Goal: Transaction & Acquisition: Purchase product/service

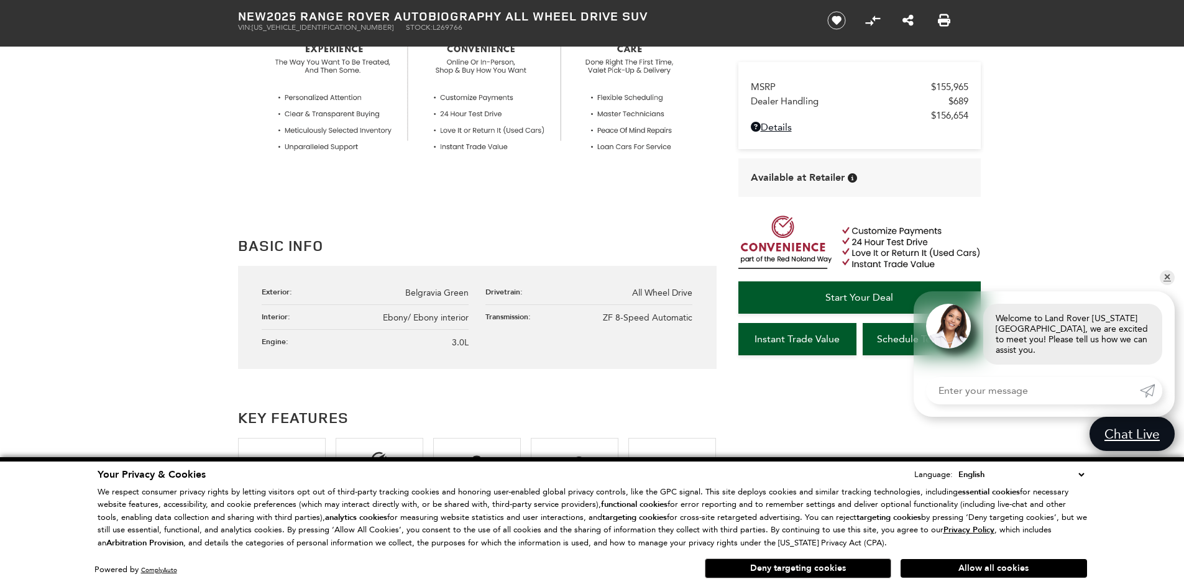
scroll to position [508, 0]
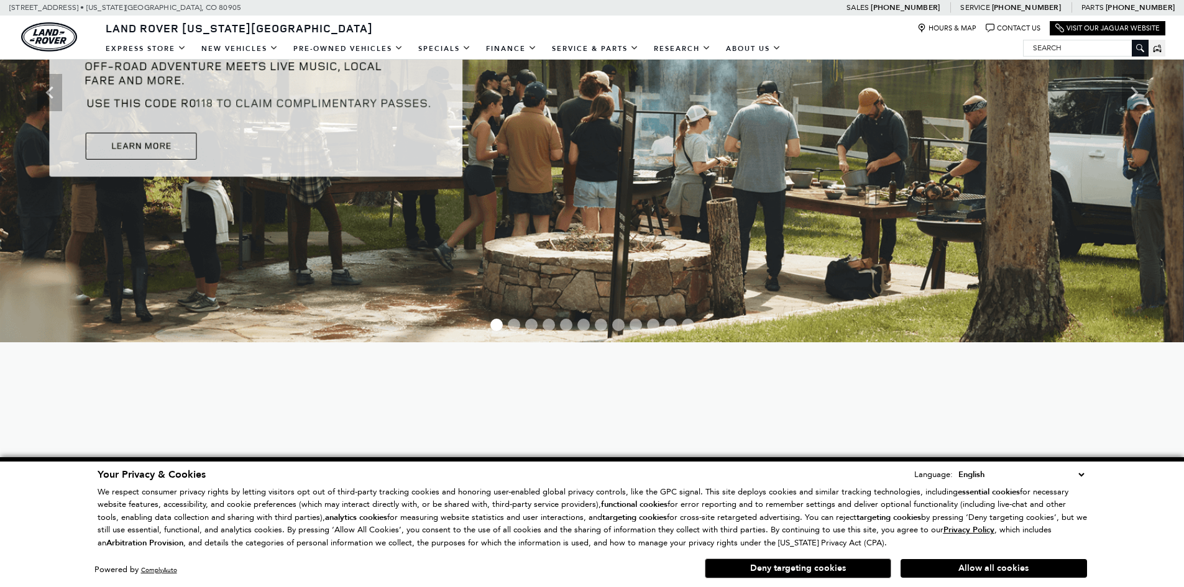
scroll to position [308, 0]
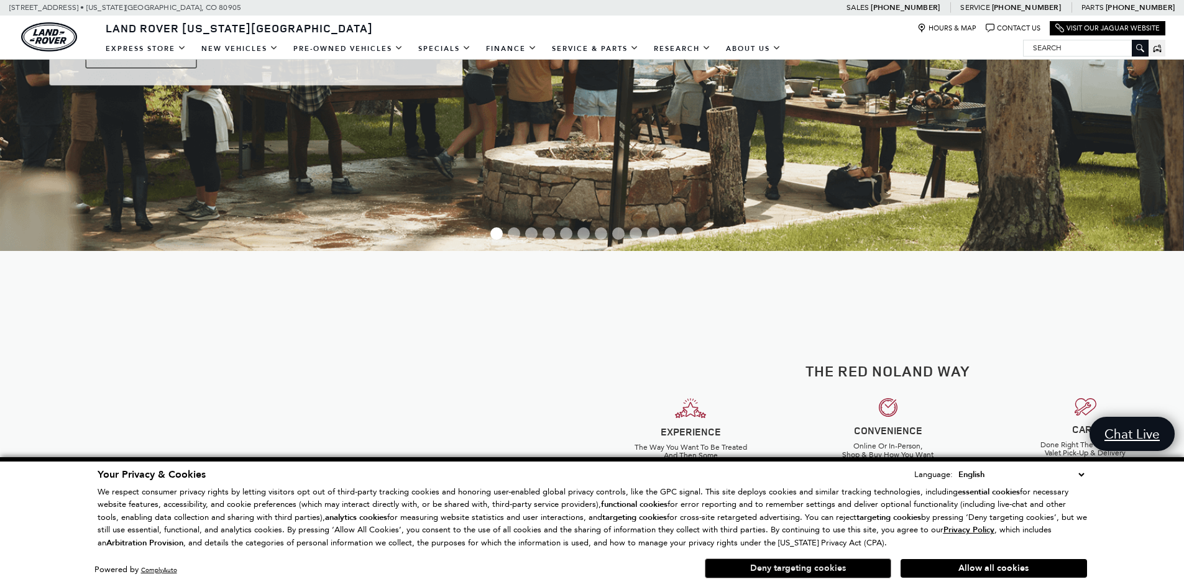
click at [796, 573] on button "Deny targeting cookies" at bounding box center [798, 569] width 186 height 20
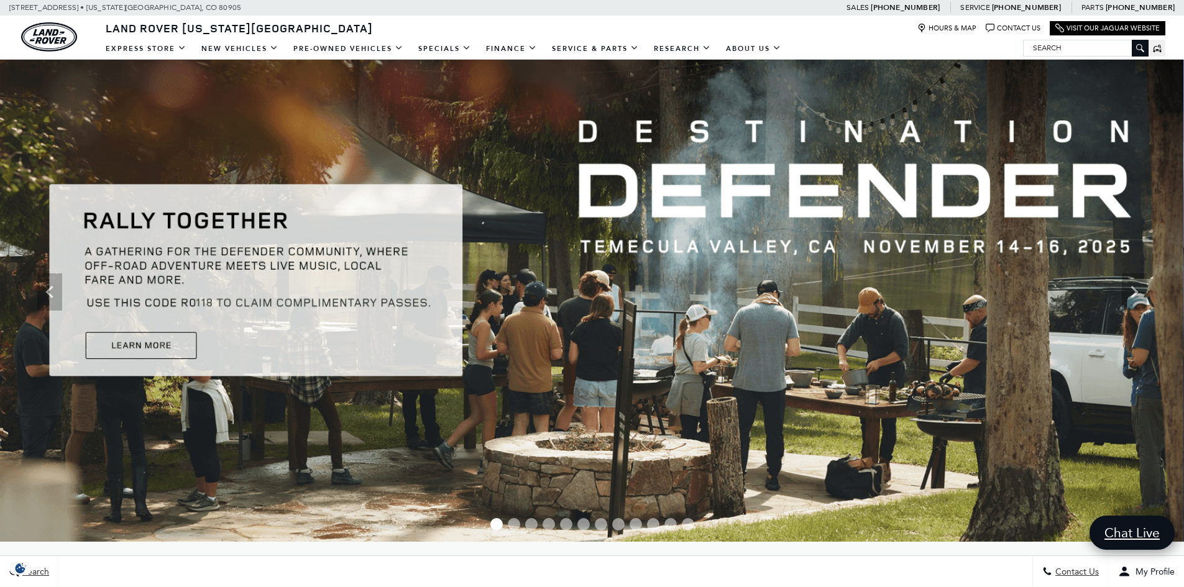
scroll to position [0, 0]
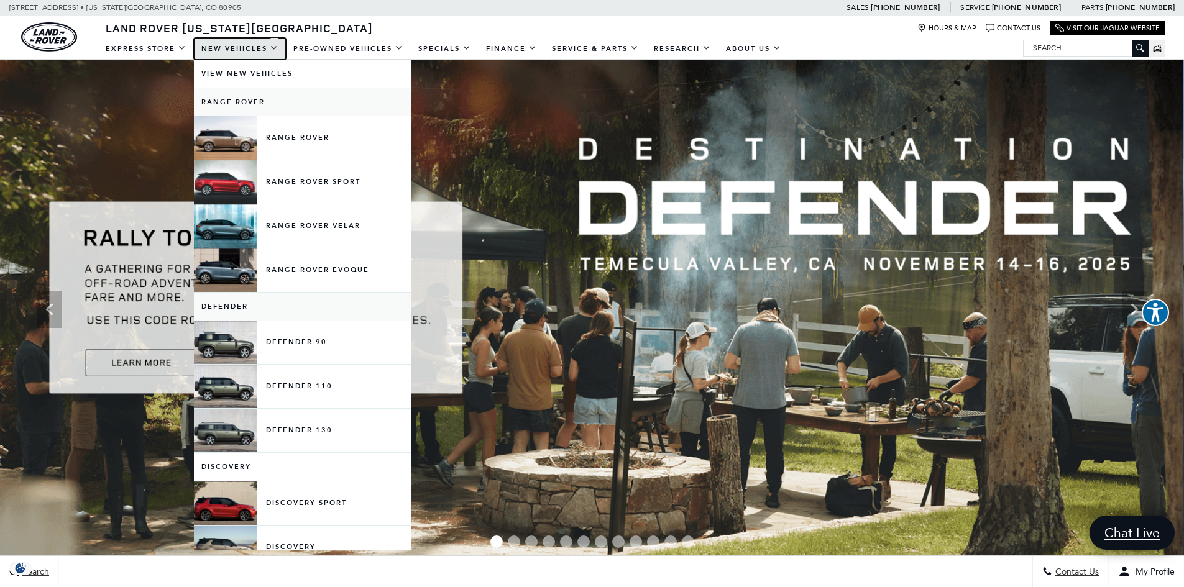
click at [244, 57] on link "New Vehicles" at bounding box center [240, 49] width 92 height 22
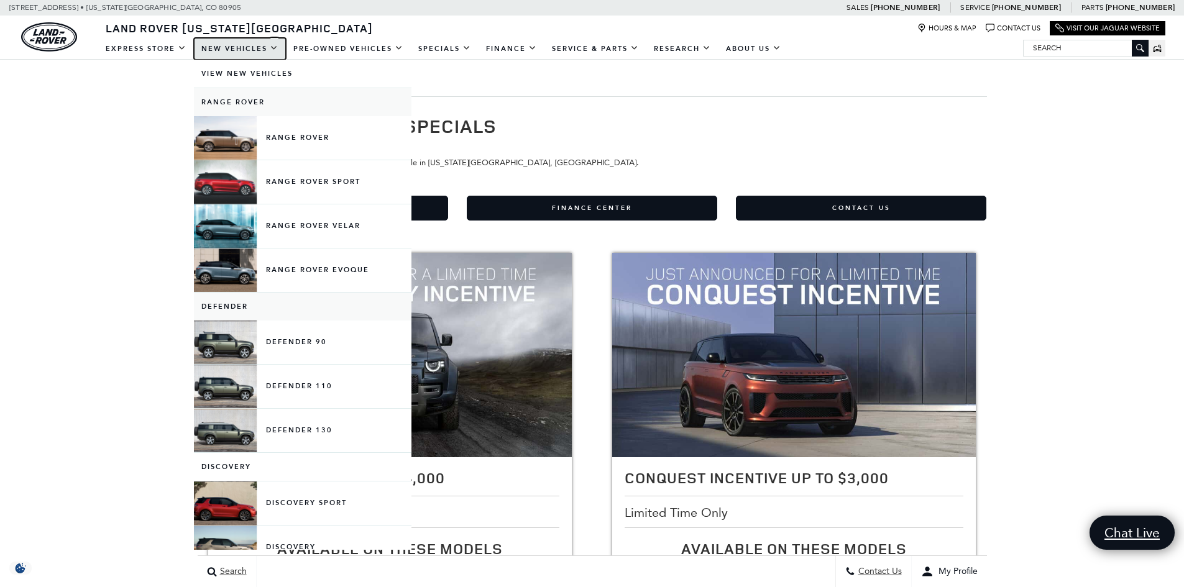
click at [228, 55] on link "New Vehicles" at bounding box center [240, 49] width 92 height 22
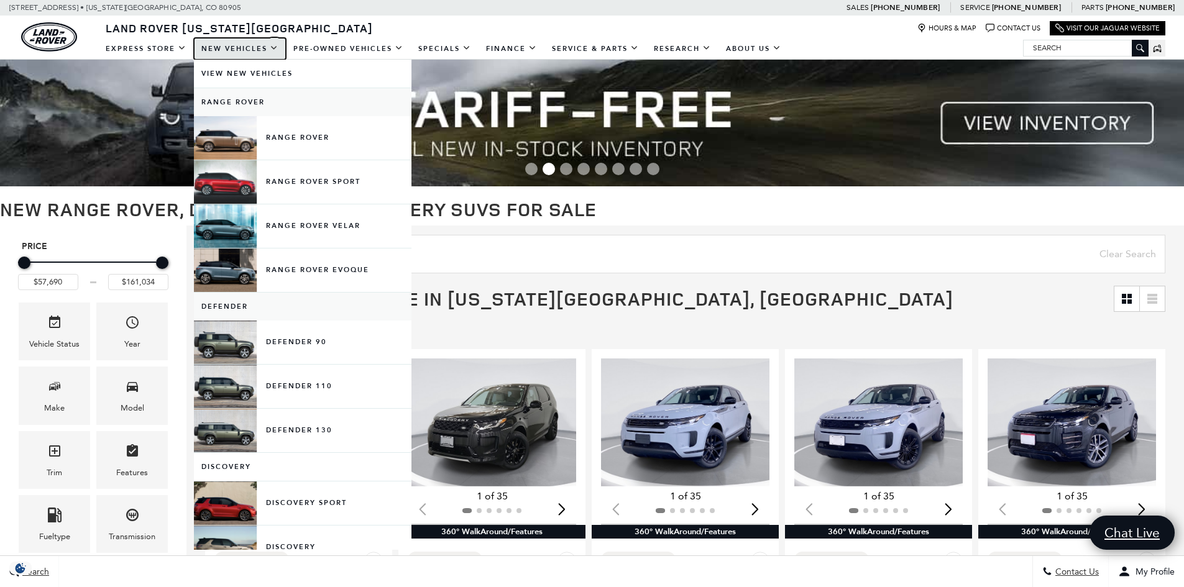
click at [275, 50] on link "New Vehicles" at bounding box center [240, 49] width 92 height 22
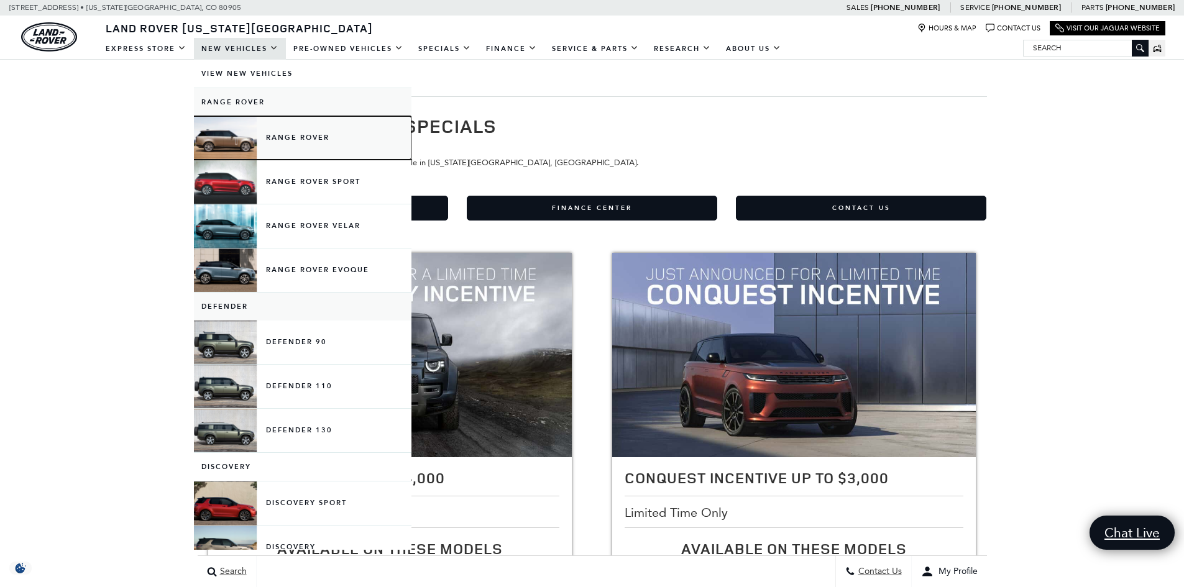
click at [245, 155] on link "Range Rover" at bounding box center [303, 138] width 218 height 44
click at [275, 142] on link "Range Rover" at bounding box center [303, 138] width 218 height 44
click at [303, 140] on link "Range Rover" at bounding box center [303, 138] width 218 height 44
click at [305, 140] on link "Range Rover" at bounding box center [303, 138] width 218 height 44
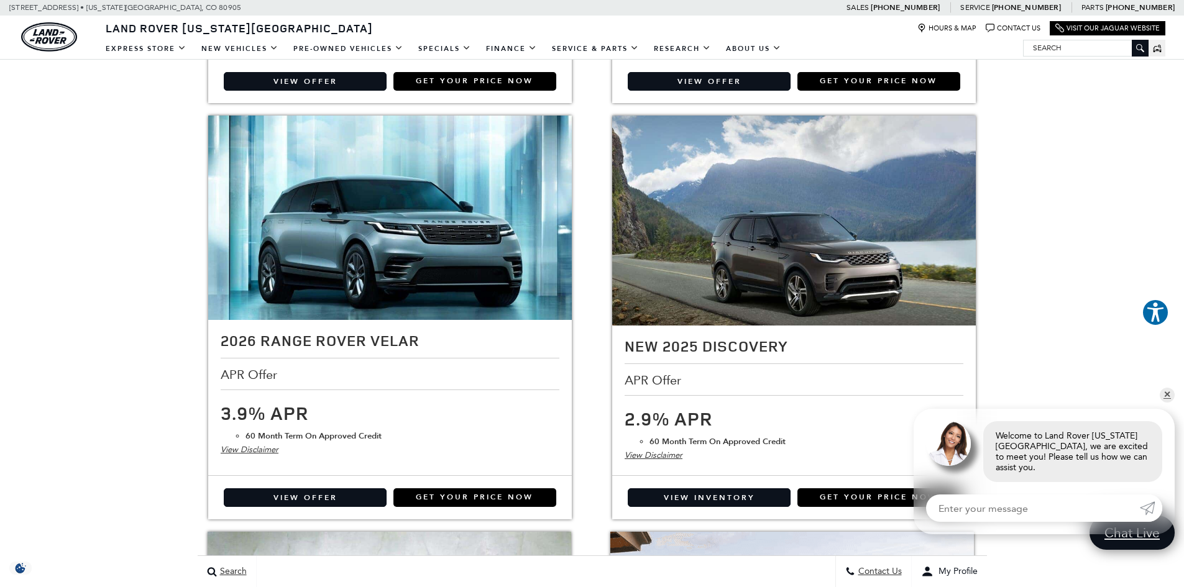
scroll to position [1576, 0]
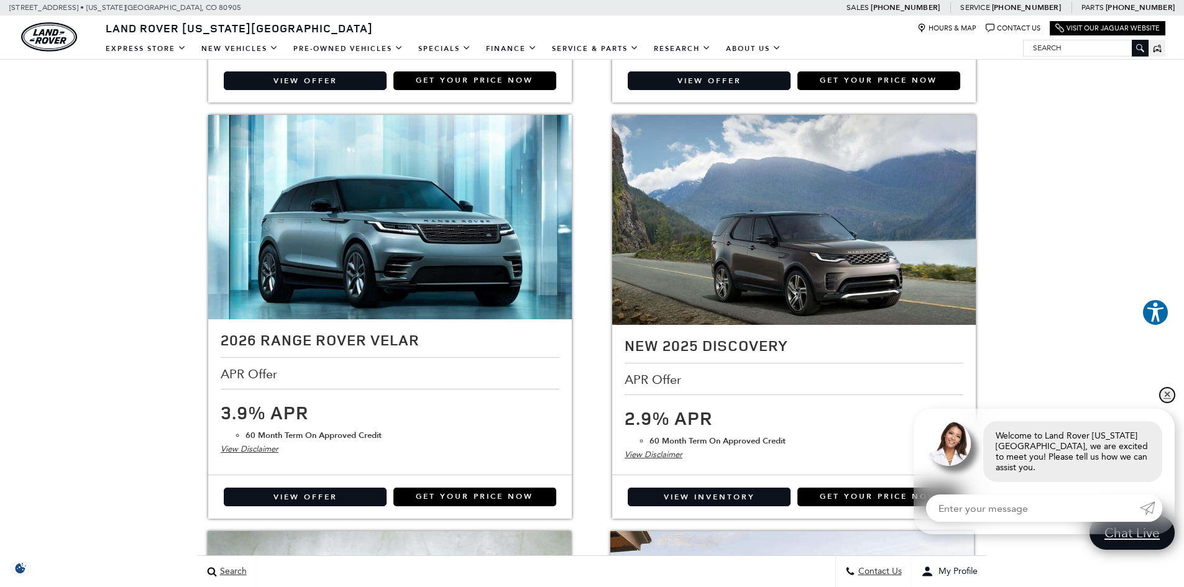
click at [1169, 403] on link "✕" at bounding box center [1167, 395] width 15 height 15
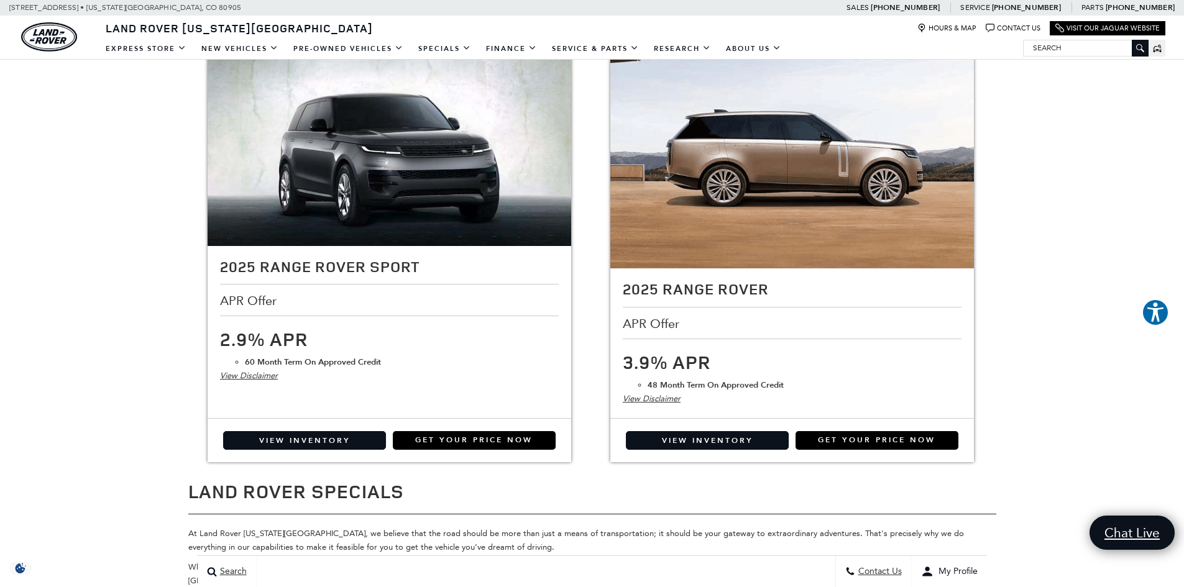
scroll to position [2067, 0]
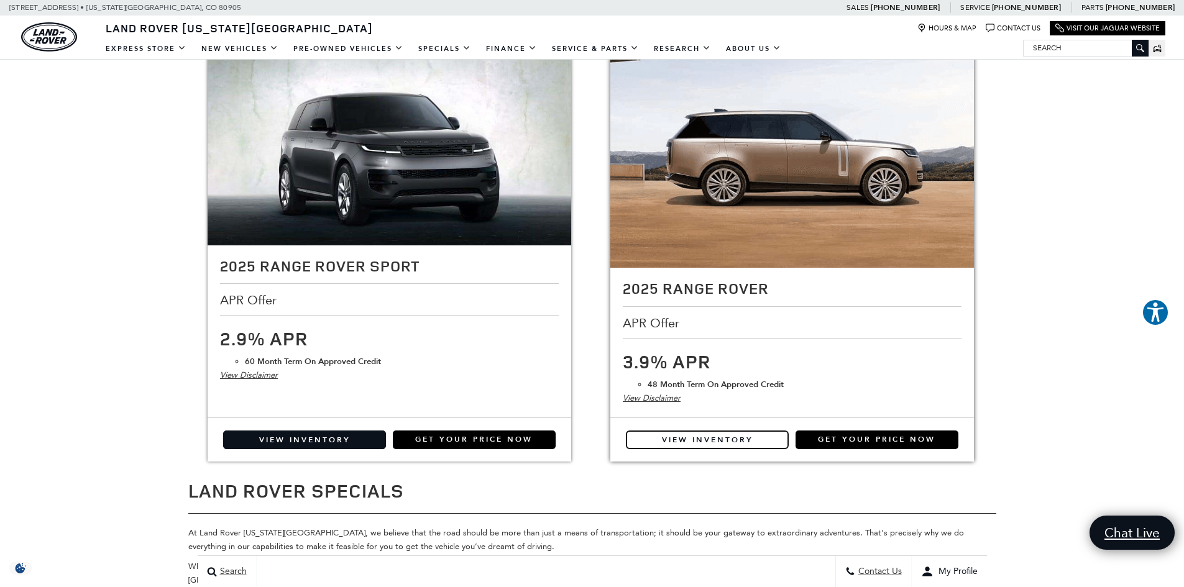
click at [709, 448] on link "View Inventory" at bounding box center [707, 440] width 163 height 19
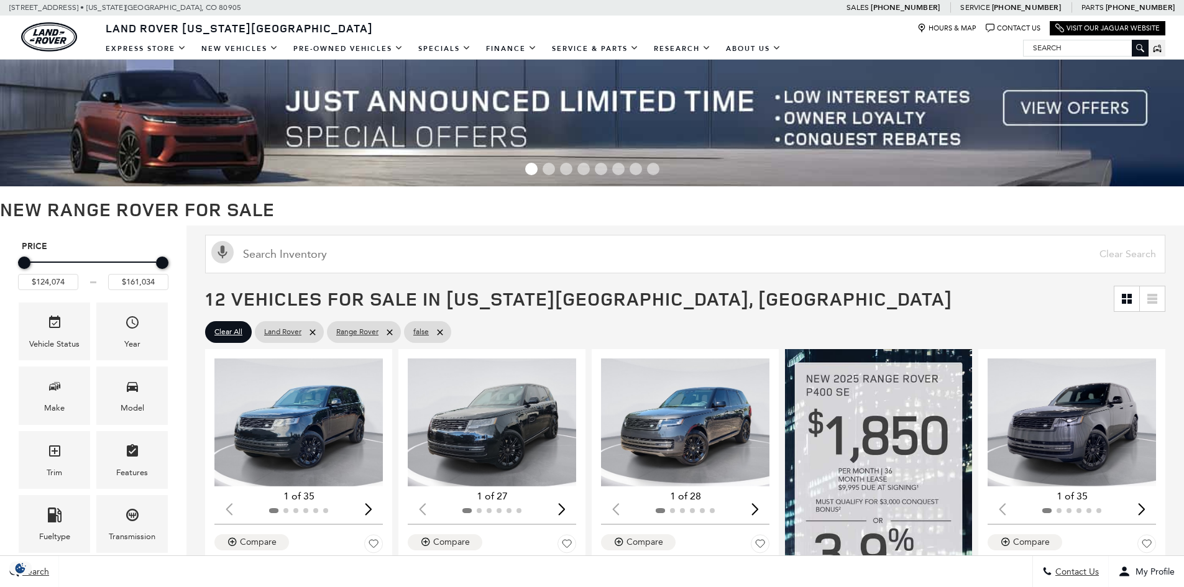
click at [1042, 306] on span "12 Vehicles for Sale in [US_STATE][GEOGRAPHIC_DATA], [GEOGRAPHIC_DATA]" at bounding box center [659, 299] width 909 height 25
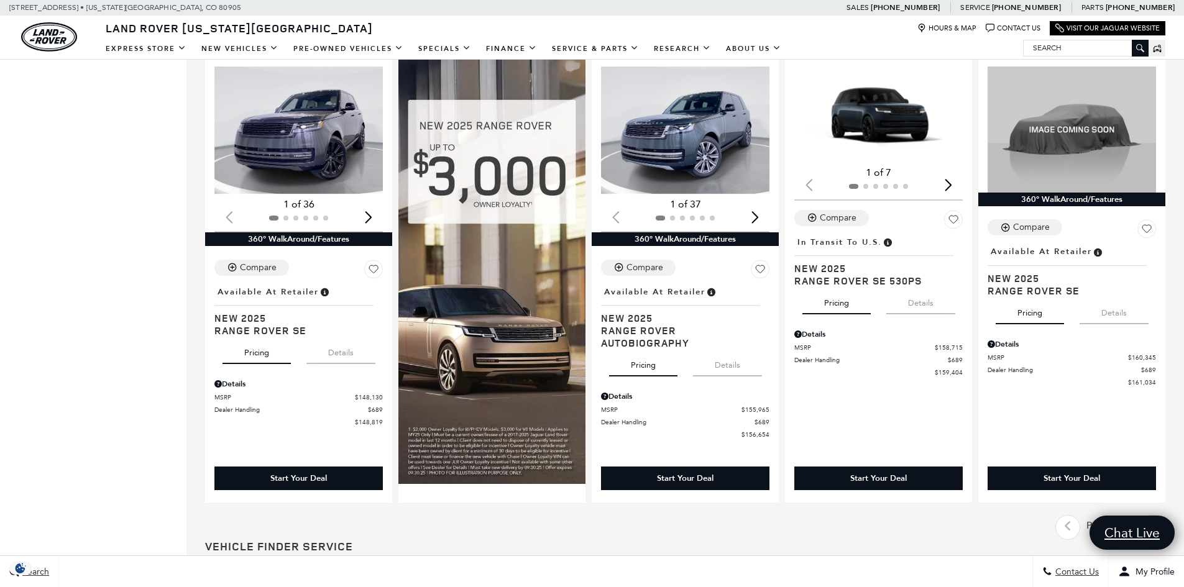
scroll to position [1226, 0]
click at [708, 150] on img "1 / 2" at bounding box center [686, 131] width 170 height 128
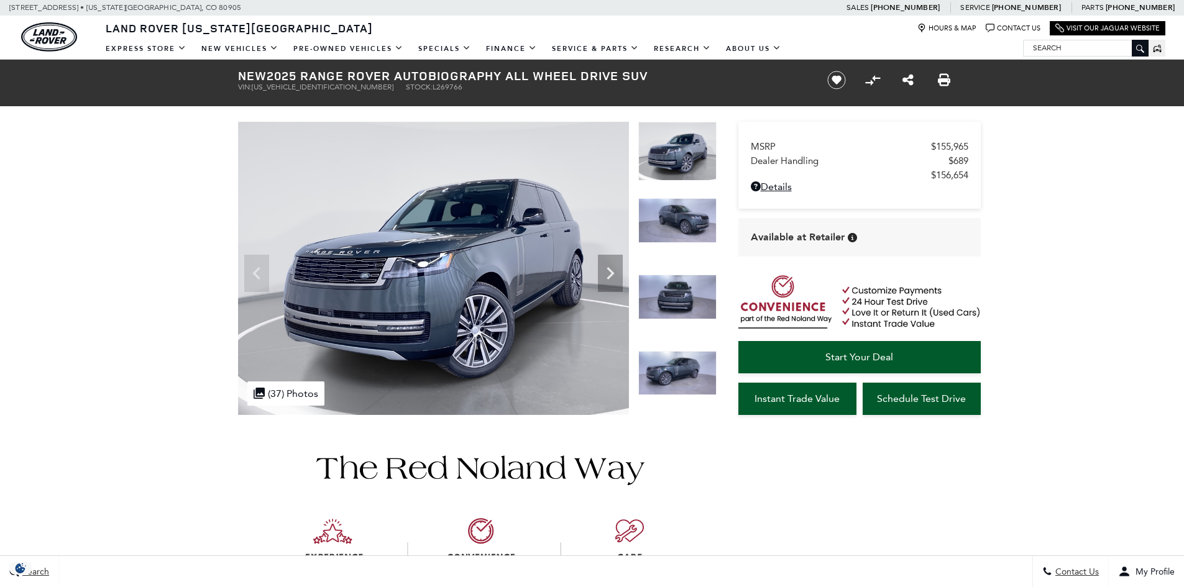
click at [611, 277] on icon "Next" at bounding box center [610, 273] width 7 height 12
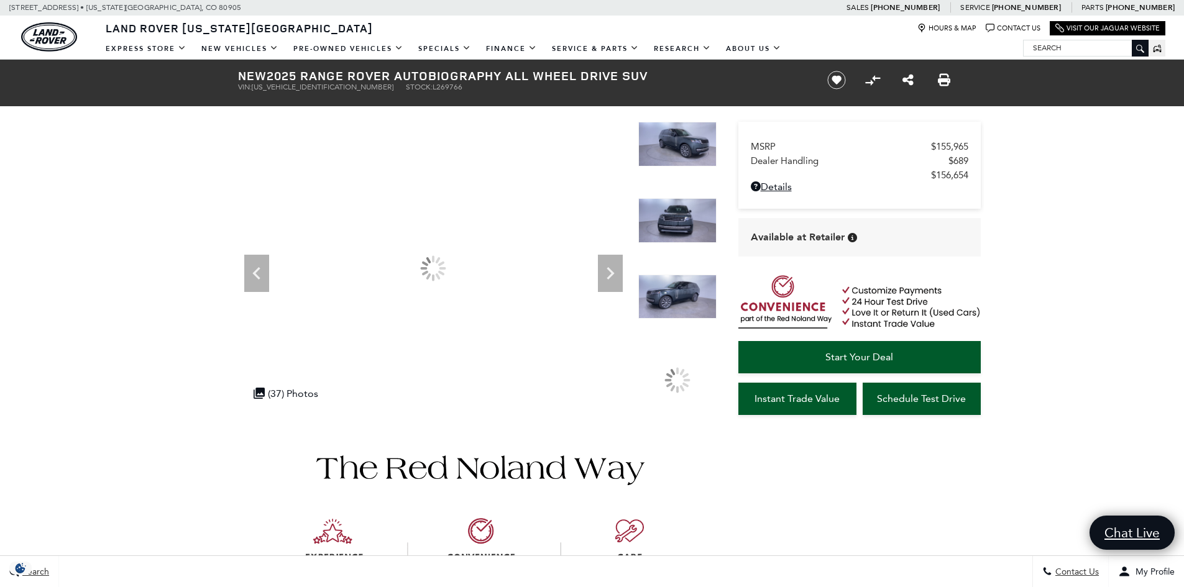
click at [607, 280] on icon "Next" at bounding box center [610, 273] width 25 height 25
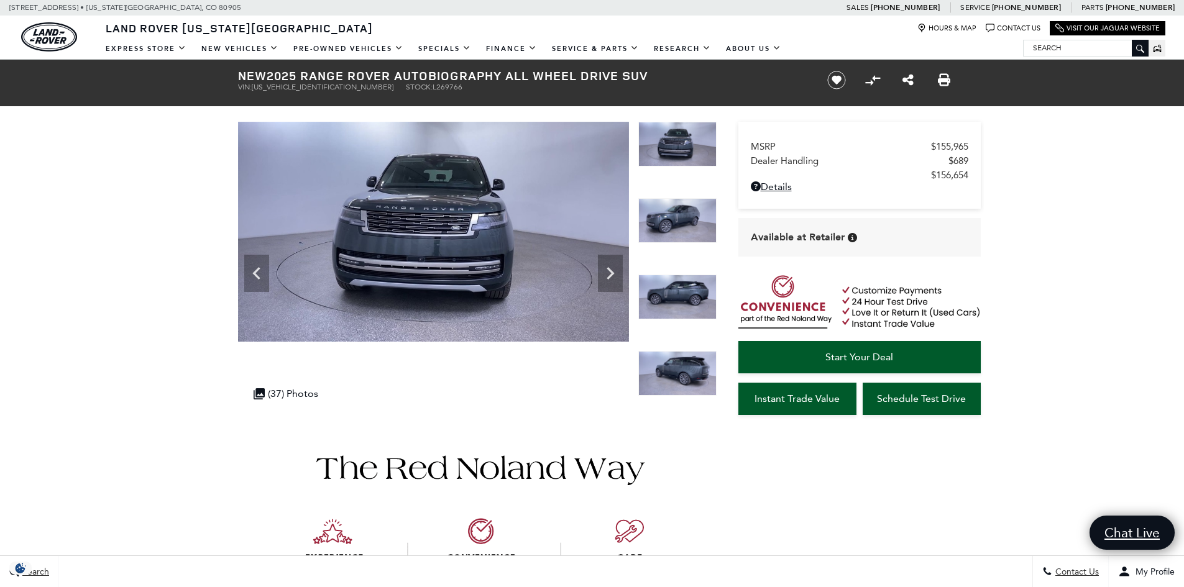
click at [609, 277] on icon "Next" at bounding box center [610, 273] width 7 height 12
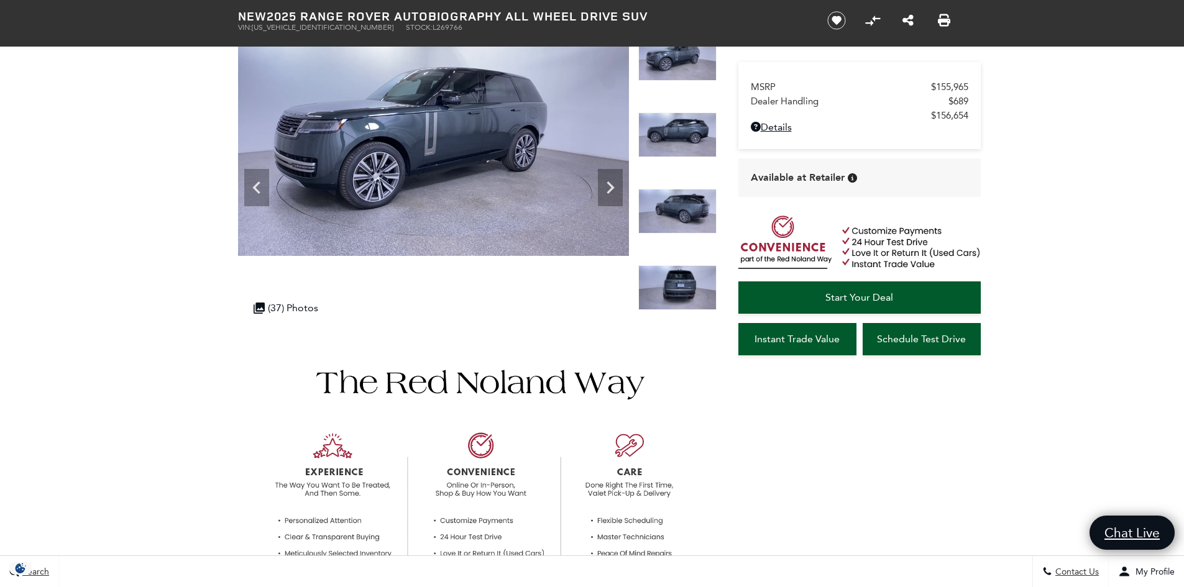
scroll to position [84, 0]
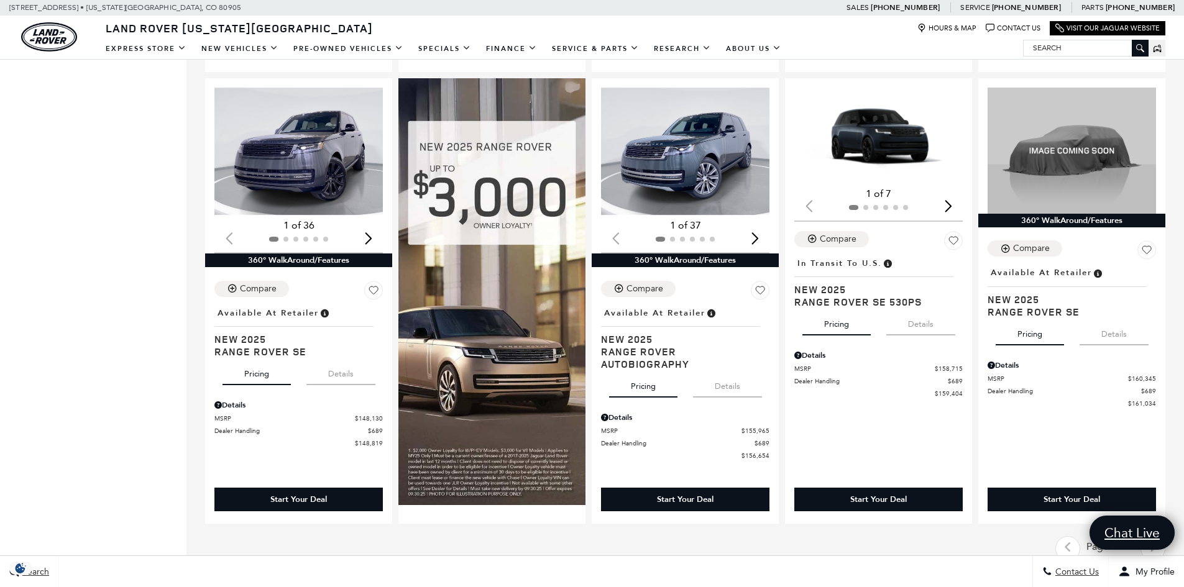
scroll to position [1215, 0]
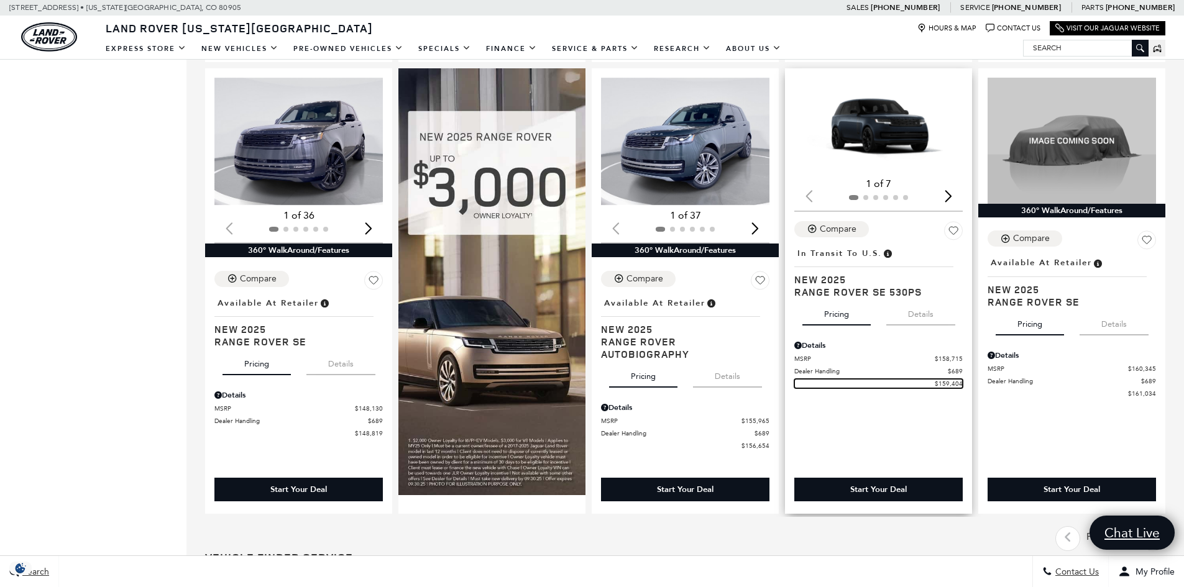
click at [962, 388] on span "$159,404" at bounding box center [949, 383] width 28 height 9
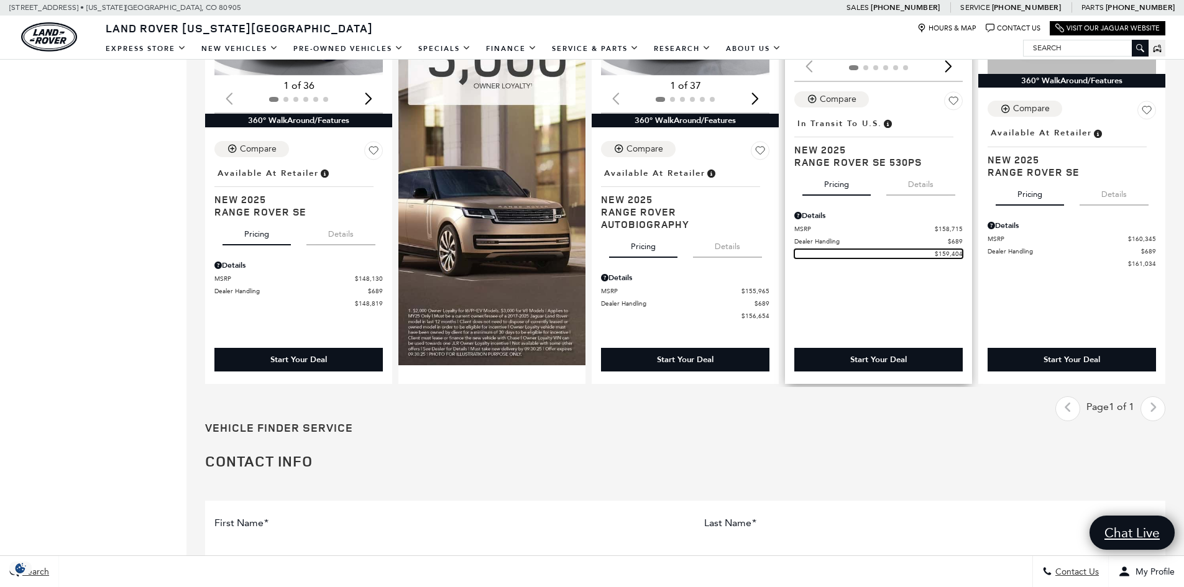
scroll to position [1349, 0]
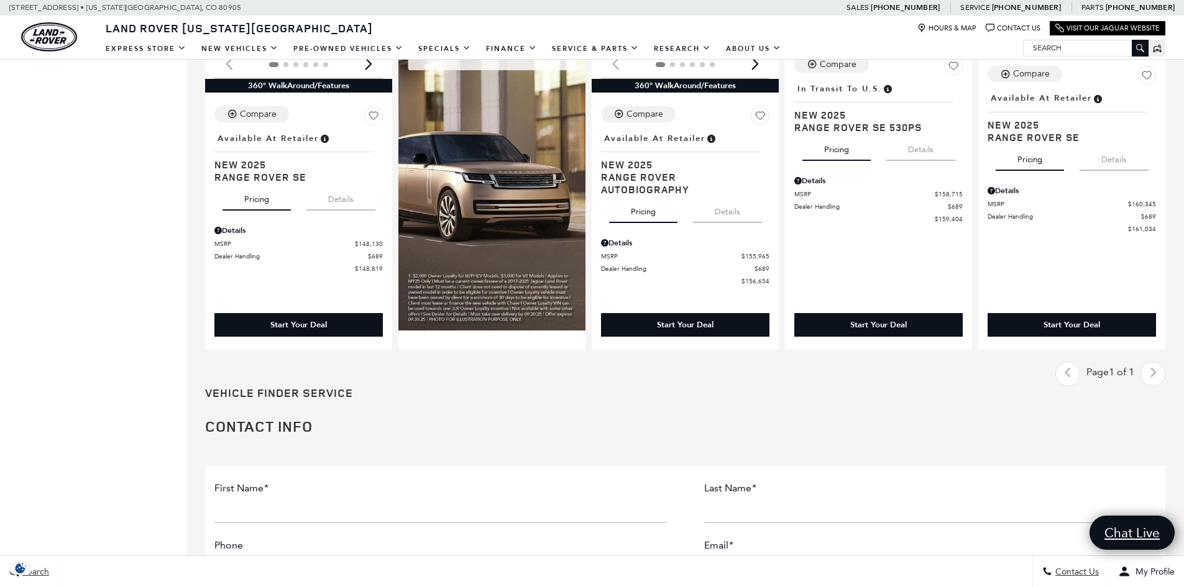
scroll to position [1384, 0]
